Goal: Task Accomplishment & Management: Use online tool/utility

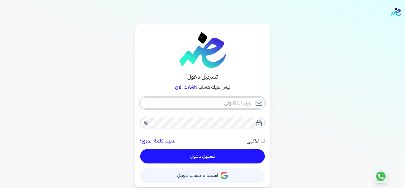
click at [213, 104] on input "email" at bounding box center [202, 102] width 125 height 11
type input "[EMAIL_ADDRESS][DOMAIN_NAME]"
click at [250, 158] on button "تسجيل دخول" at bounding box center [202, 156] width 125 height 14
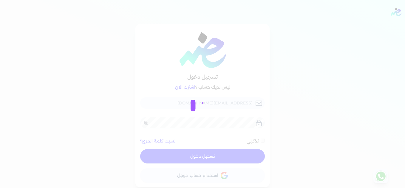
checkbox input "false"
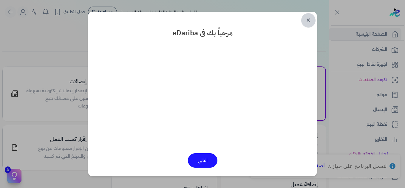
click at [309, 23] on link "✕" at bounding box center [309, 20] width 14 height 14
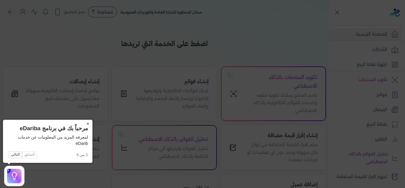
click at [87, 124] on button "×" at bounding box center [88, 123] width 10 height 8
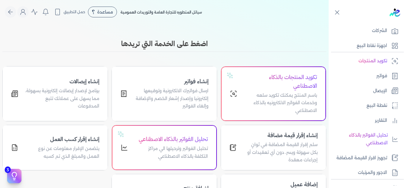
scroll to position [135, 0]
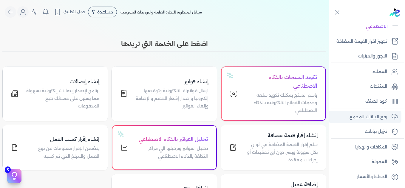
click at [377, 117] on p "رفع البيانات المجمع" at bounding box center [369, 117] width 38 height 8
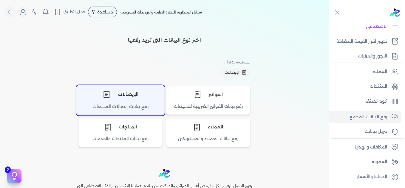
click at [145, 95] on div "الإيصالات" at bounding box center [121, 94] width 88 height 18
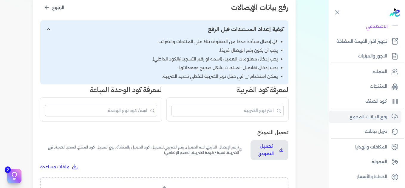
scroll to position [119, 0]
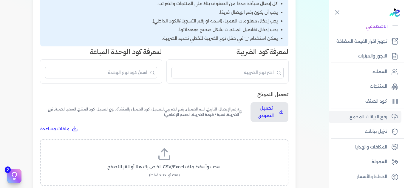
click at [172, 153] on icon at bounding box center [164, 154] width 14 height 14
click at [0, 0] on input "اسحب وأسقط ملف CSV/Excel الخاص بك هنا أو انقر للتصفح (.csv أو .xlsx فقط)" at bounding box center [0, 0] width 0 height 0
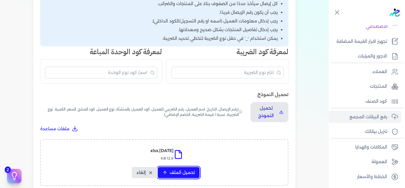
click at [190, 173] on span "تحميل الملف" at bounding box center [182, 172] width 25 height 6
select select "التاريخ"
select select "أسم العميل"
select select "نوع العميل"
select select "وصف البند"
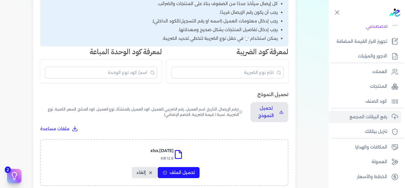
select select "السعر"
select select "الكمية"
select select "نوع الضريبة"
select select "نسبة / قيمة الضريبة"
select select "خصم اضافي"
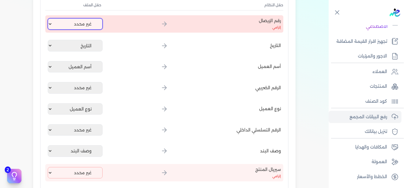
click at [65, 28] on select "غير محدد إيصال رقم التاريخ كود العميل بالمنشأة أسم العميل الرقم الضريبي للعميل …" at bounding box center [75, 23] width 55 height 11
select select "إيصال رقم"
click at [49, 18] on select "غير محدد إيصال رقم التاريخ كود العميل بالمنشأة أسم العميل الرقم الضريبي للعميل …" at bounding box center [75, 23] width 55 height 11
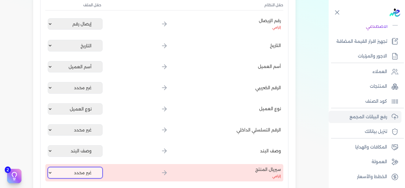
click at [90, 173] on select "غير محدد إيصال رقم التاريخ كود العميل بالمنشأة أسم العميل الرقم الضريبي للعميل …" at bounding box center [75, 172] width 55 height 11
select select "كود المنتج الداخلي"
click at [49, 167] on select "غير محدد إيصال رقم التاريخ كود العميل بالمنشأة أسم العميل الرقم الضريبي للعميل …" at bounding box center [75, 172] width 55 height 11
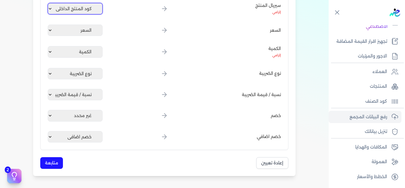
scroll to position [299, 0]
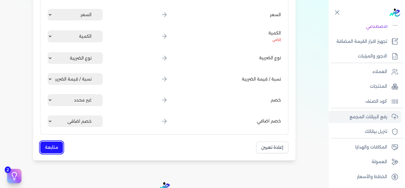
click at [53, 148] on button "متابعة" at bounding box center [51, 147] width 23 height 12
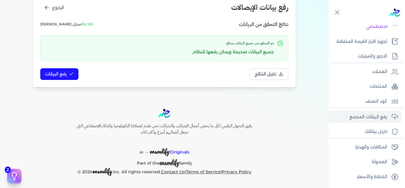
scroll to position [82, 0]
click at [60, 76] on span "رفع البيانات" at bounding box center [55, 74] width 21 height 6
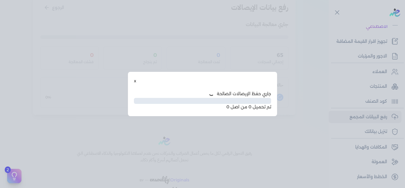
scroll to position [49, 0]
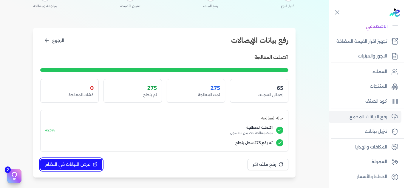
click at [93, 160] on button "عرض البيانات في النظام" at bounding box center [71, 164] width 62 height 12
click at [93, 162] on button "عرض البيانات في النظام" at bounding box center [71, 164] width 62 height 12
click at [67, 167] on span "عرض البيانات في النظام" at bounding box center [67, 164] width 45 height 6
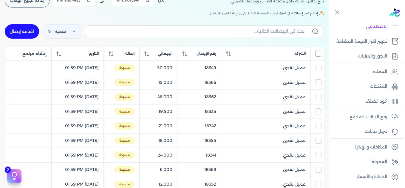
click at [317, 56] on input "All items unselected" at bounding box center [319, 53] width 6 height 6
checkbox input "true"
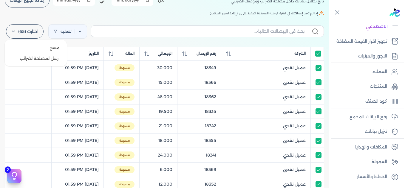
click at [19, 36] on label "اختارت (65)" at bounding box center [25, 31] width 38 height 14
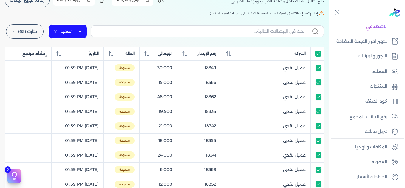
click at [82, 33] on icon at bounding box center [80, 31] width 4 height 4
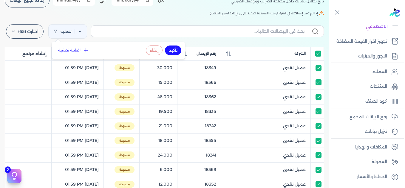
click at [77, 48] on button "اضافة تصفية" at bounding box center [74, 50] width 36 height 7
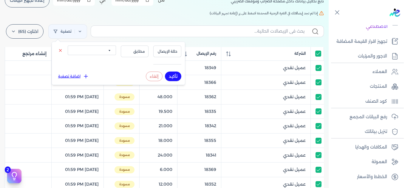
click at [88, 52] on select "الكل مقبولة غير مقبولة يتم مراجعتها ملغية مرفوضة مسودة" at bounding box center [92, 50] width 48 height 10
select select "draft"
click at [68, 45] on select "الكل مقبولة غير مقبولة يتم مراجعتها ملغية مرفوضة مسودة" at bounding box center [92, 50] width 48 height 10
click at [174, 76] on button "تأكيد" at bounding box center [173, 76] width 16 height 10
click at [124, 19] on div "الإيصالات تابع تحاليل بياناتك داخل مصلحه الضرائب وموقفك الضريبي أختر المدة الزم…" at bounding box center [164, 171] width 329 height 393
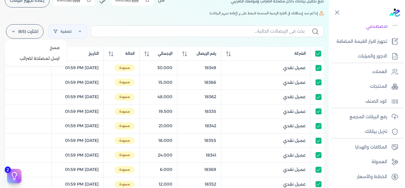
click at [29, 32] on label "اختارت (65)" at bounding box center [25, 31] width 38 height 14
click at [39, 55] on button "ارسل لمصلحة لضرائب" at bounding box center [35, 58] width 57 height 11
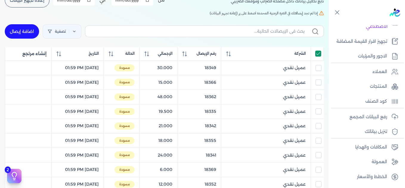
click at [318, 53] on input "All items selected" at bounding box center [319, 53] width 6 height 6
click at [318, 53] on input "All items unselected" at bounding box center [319, 53] width 6 height 6
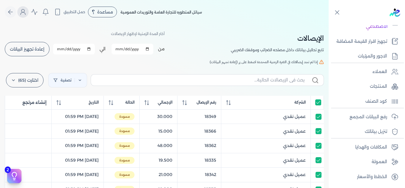
click at [26, 14] on icon "Global" at bounding box center [22, 11] width 7 height 7
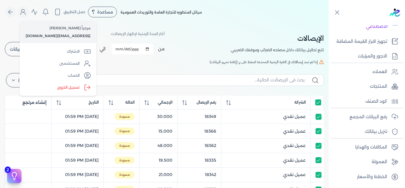
click at [182, 59] on h5 "إذا لم تجد إيصالاتك في الفترة الزمنية المحددة اضغط على زر (إعادة تجهيز البيانات)" at bounding box center [165, 61] width 320 height 5
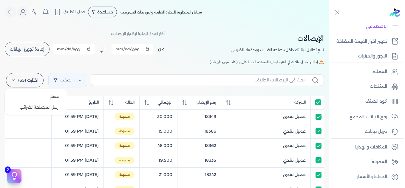
click at [29, 82] on label "اختارت (65)" at bounding box center [25, 80] width 38 height 14
click at [50, 108] on button "ارسل لمصلحة لضرائب" at bounding box center [35, 107] width 57 height 11
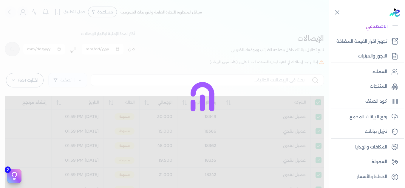
checkbox input "true"
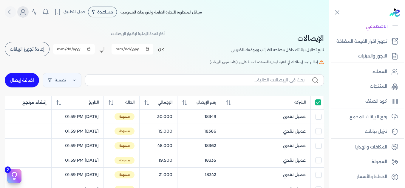
click at [20, 14] on button "Global" at bounding box center [22, 11] width 11 height 11
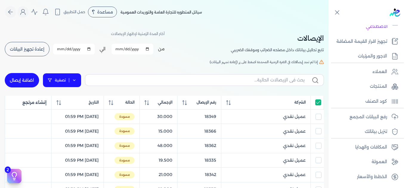
click at [79, 81] on link "تصفية" at bounding box center [62, 80] width 39 height 14
select select "draft"
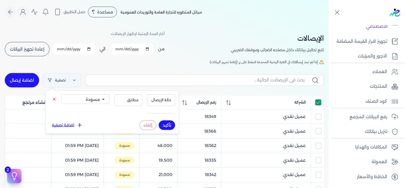
click at [317, 102] on input "All items selected" at bounding box center [319, 102] width 6 height 6
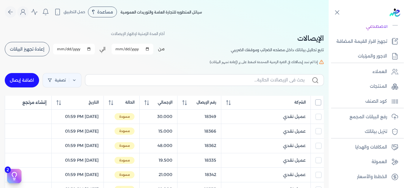
click at [317, 102] on input "All items unselected" at bounding box center [319, 102] width 6 height 6
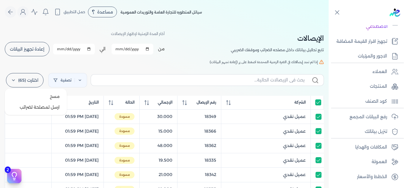
click at [19, 84] on label "اختارت (65)" at bounding box center [25, 80] width 38 height 14
click at [188, 47] on div "الإيصالات تابع تحاليل بياناتك داخل مصلحه الضرائب وموقفك الضريبي أختر المدة الزم…" at bounding box center [165, 43] width 320 height 27
click at [318, 102] on input "All items selected" at bounding box center [319, 102] width 6 height 6
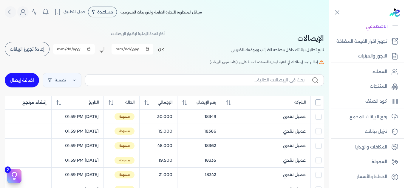
click at [318, 102] on input "All items unselected" at bounding box center [319, 102] width 6 height 6
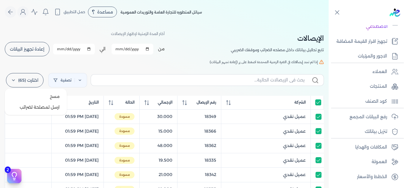
click at [15, 79] on icon at bounding box center [13, 80] width 5 height 5
click at [39, 107] on button "ارسل لمصلحة لضرائب" at bounding box center [35, 107] width 57 height 11
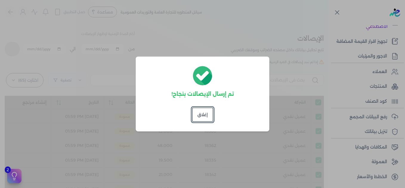
checkbox input "true"
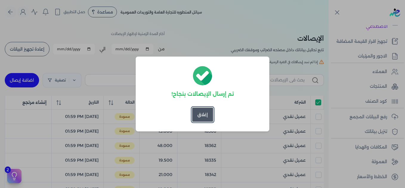
click at [204, 115] on button "إغلاق" at bounding box center [202, 114] width 21 height 14
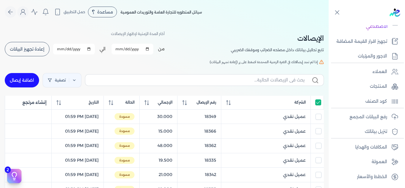
click at [209, 46] on div "الإيصالات تابع تحاليل بياناتك داخل مصلحه الضرائب وموقفك الضريبي أختر المدة الزم…" at bounding box center [165, 43] width 320 height 27
click at [27, 14] on icon "Global" at bounding box center [22, 11] width 7 height 7
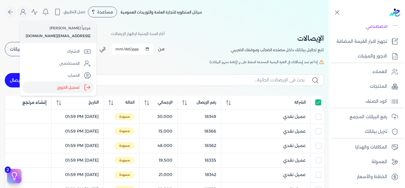
click at [75, 88] on label "تسجيل الخروج" at bounding box center [58, 87] width 72 height 12
click at [329, 24] on input "Close" at bounding box center [329, 24] width 0 height 0
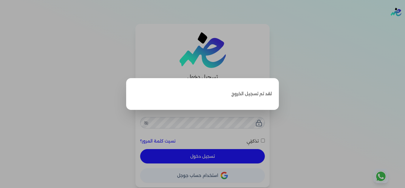
click at [357, 74] on label "Close" at bounding box center [202, 94] width 405 height 188
click at [405, 24] on input "Close" at bounding box center [405, 24] width 0 height 0
